Goal: Information Seeking & Learning: Learn about a topic

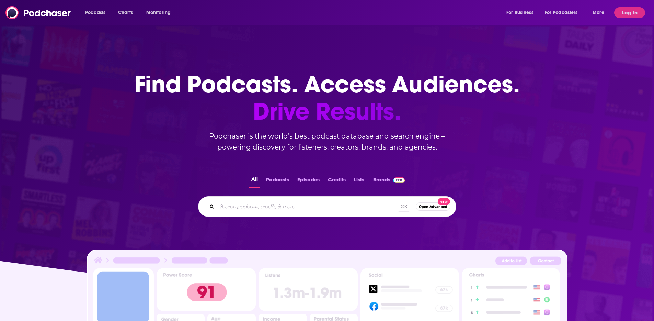
click at [303, 215] on div "⌘ K Open Advanced New" at bounding box center [327, 206] width 258 height 21
click at [294, 210] on input "Search podcasts, credits, & more..." at bounding box center [316, 206] width 199 height 11
type input "[PERSON_NAME]"
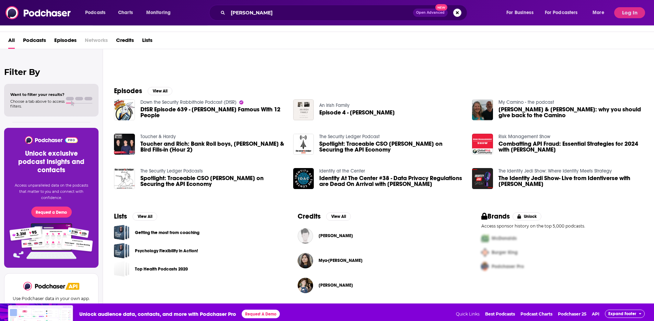
scroll to position [21, 0]
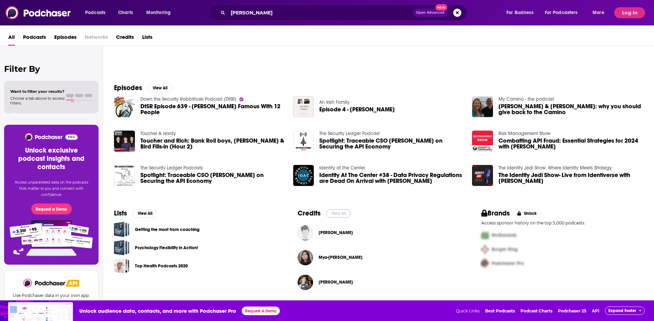
click at [339, 214] on button "View All" at bounding box center [338, 213] width 25 height 8
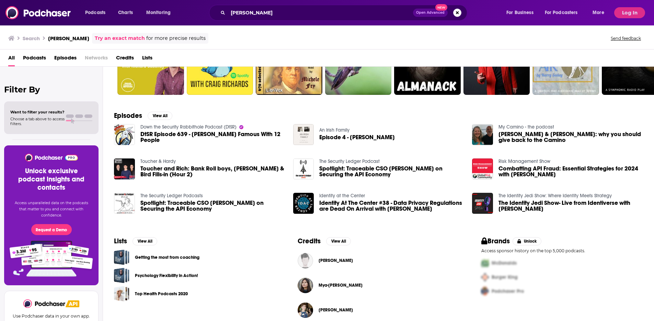
scroll to position [67, 0]
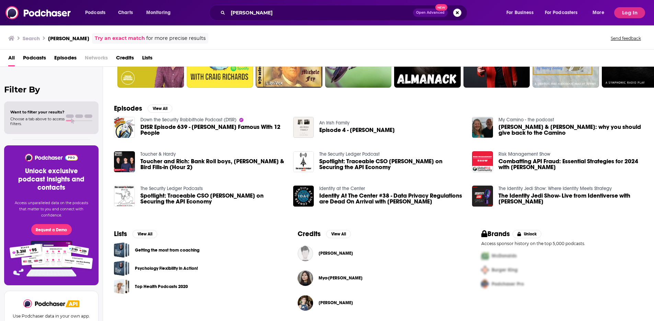
click at [184, 126] on span "DtSR Episode 639 - [PERSON_NAME] Famous With 12 People" at bounding box center [212, 130] width 145 height 12
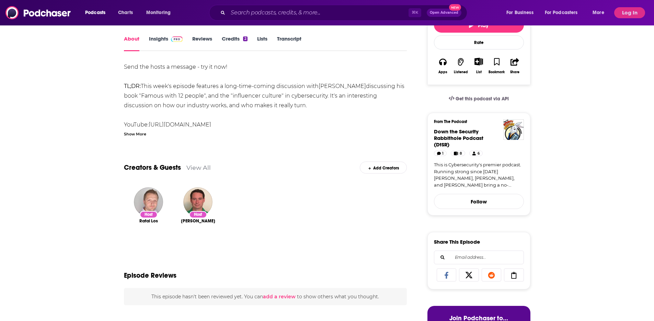
scroll to position [11, 0]
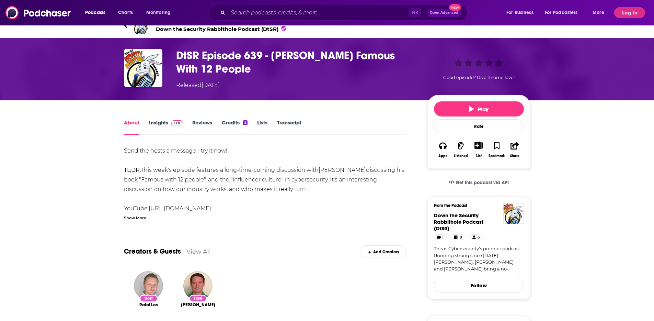
click at [205, 122] on link "Reviews" at bounding box center [202, 127] width 20 height 16
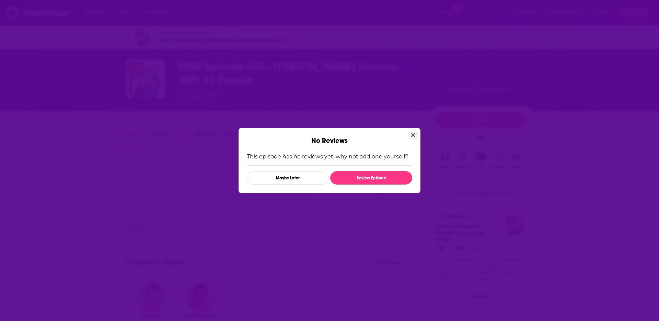
click at [412, 135] on icon "Close" at bounding box center [413, 134] width 4 height 5
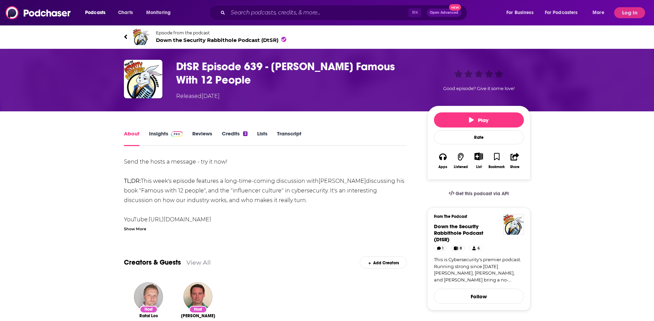
click at [240, 134] on link "Credits 2" at bounding box center [234, 138] width 25 height 16
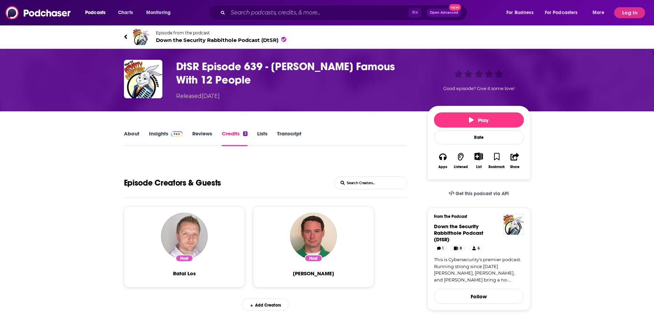
click at [172, 136] on span at bounding box center [175, 133] width 15 height 7
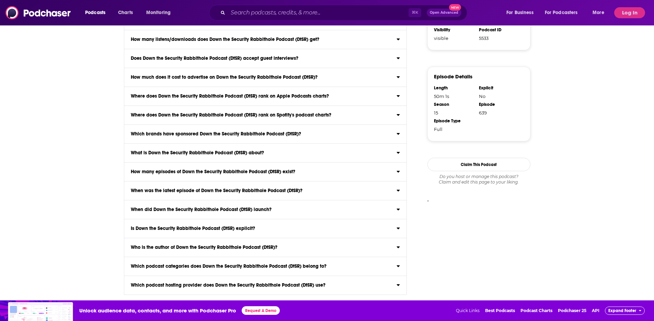
scroll to position [351, 0]
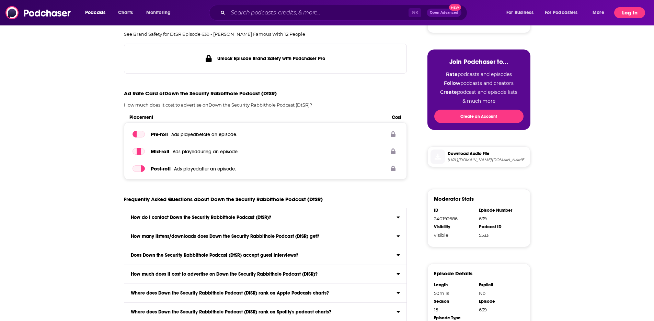
click at [636, 15] on button "Log In" at bounding box center [629, 12] width 31 height 11
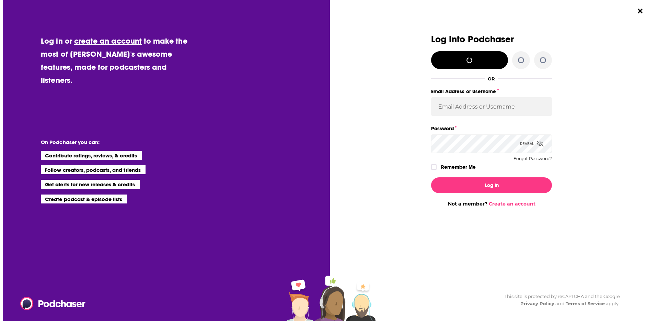
scroll to position [0, 0]
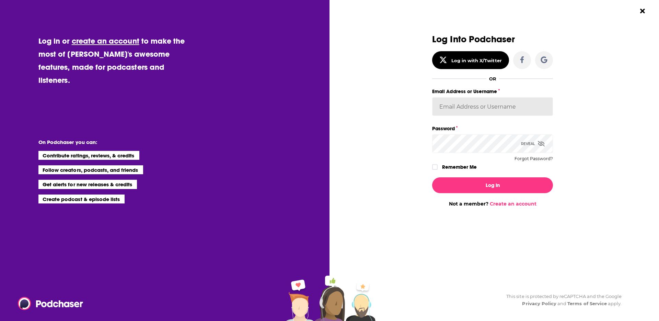
type input "[EMAIL_ADDRESS][DOMAIN_NAME]"
click at [493, 187] on button "Log In" at bounding box center [492, 185] width 121 height 16
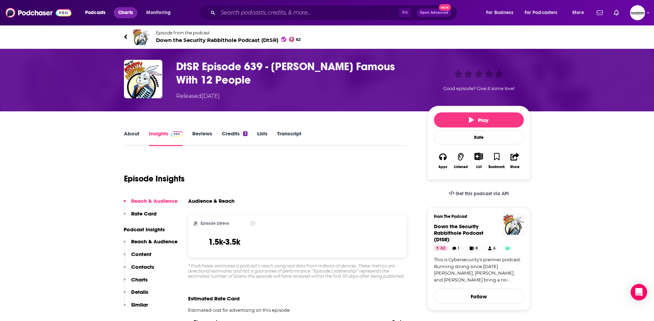
click at [130, 14] on span "Charts" at bounding box center [125, 13] width 15 height 10
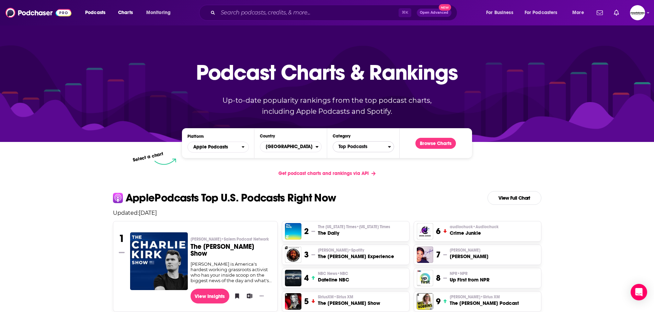
click at [358, 145] on span "Top Podcasts" at bounding box center [360, 147] width 55 height 12
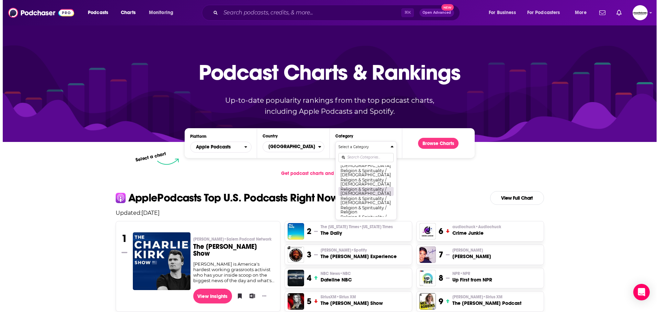
scroll to position [505, 0]
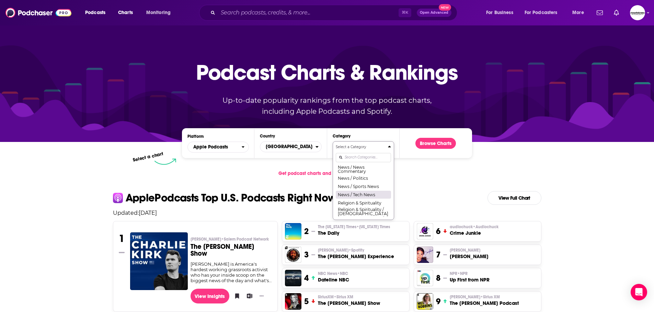
click at [367, 199] on button "News / Tech News" at bounding box center [363, 194] width 55 height 8
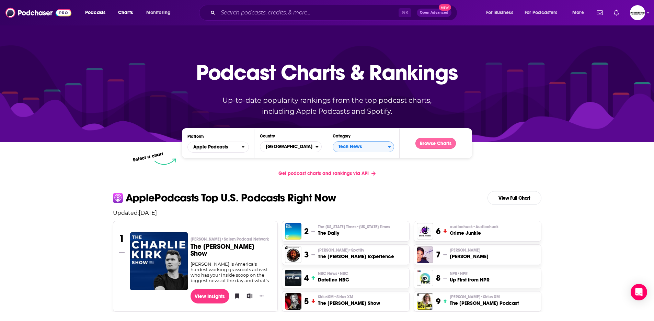
click at [434, 143] on button "Browse Charts" at bounding box center [436, 143] width 41 height 11
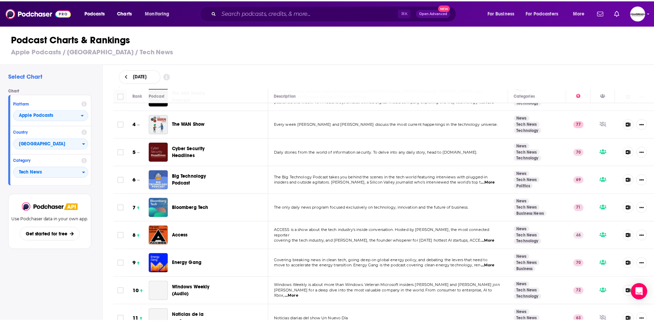
scroll to position [215, 0]
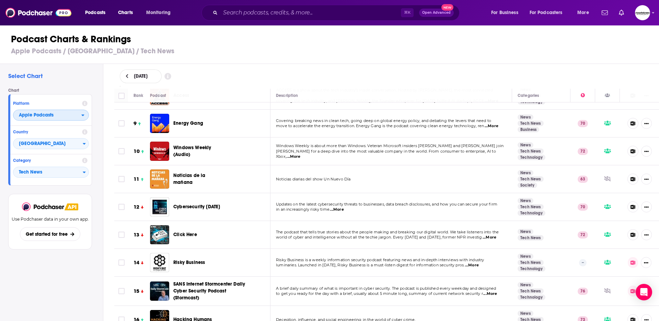
click at [54, 112] on span "Apple Podcasts" at bounding box center [47, 116] width 68 height 12
click at [49, 134] on span "Spotify" at bounding box center [50, 136] width 67 height 4
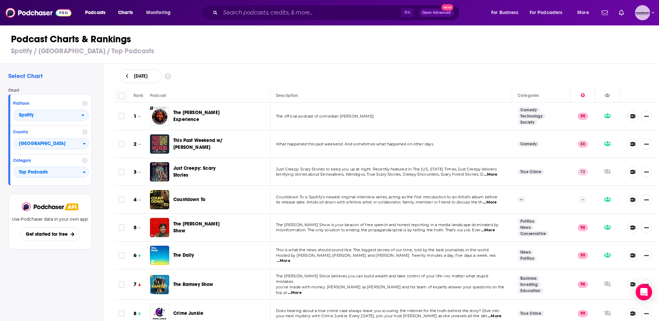
click at [645, 11] on img "Logged in as Lbrower" at bounding box center [642, 12] width 15 height 15
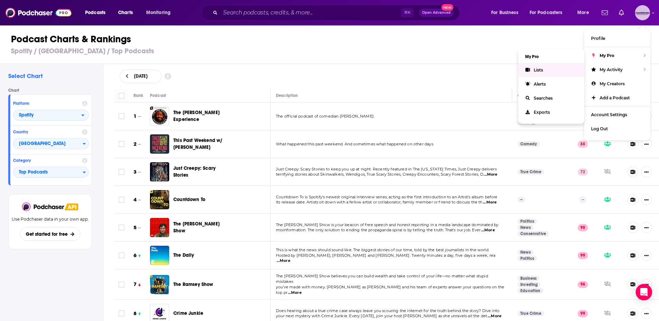
click at [542, 71] on span "Lists" at bounding box center [538, 69] width 9 height 5
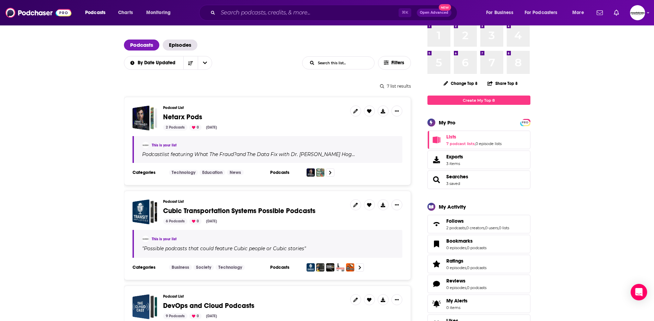
scroll to position [38, 0]
